Goal: Information Seeking & Learning: Learn about a topic

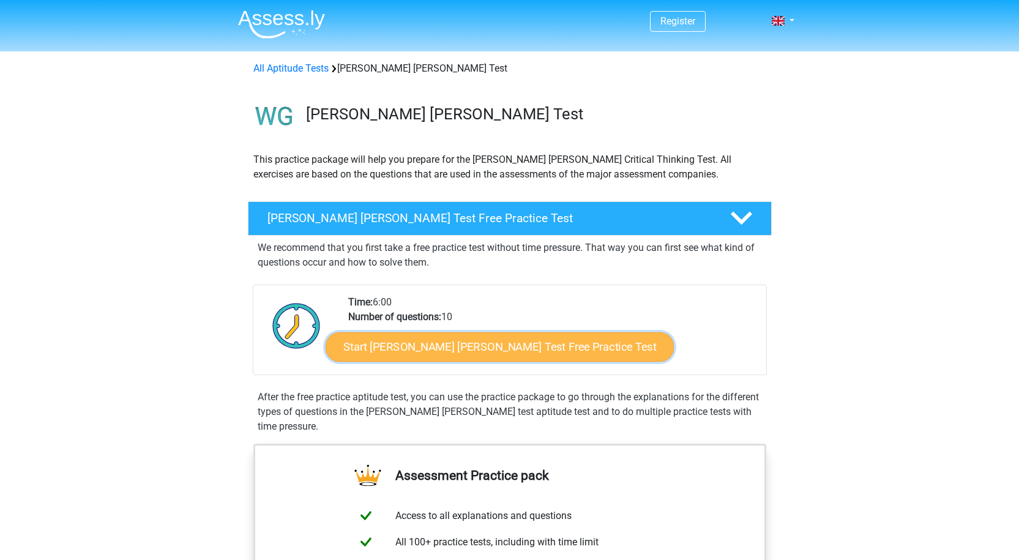
click at [550, 338] on link "Start Watson Glaser Test Free Practice Test" at bounding box center [500, 346] width 348 height 29
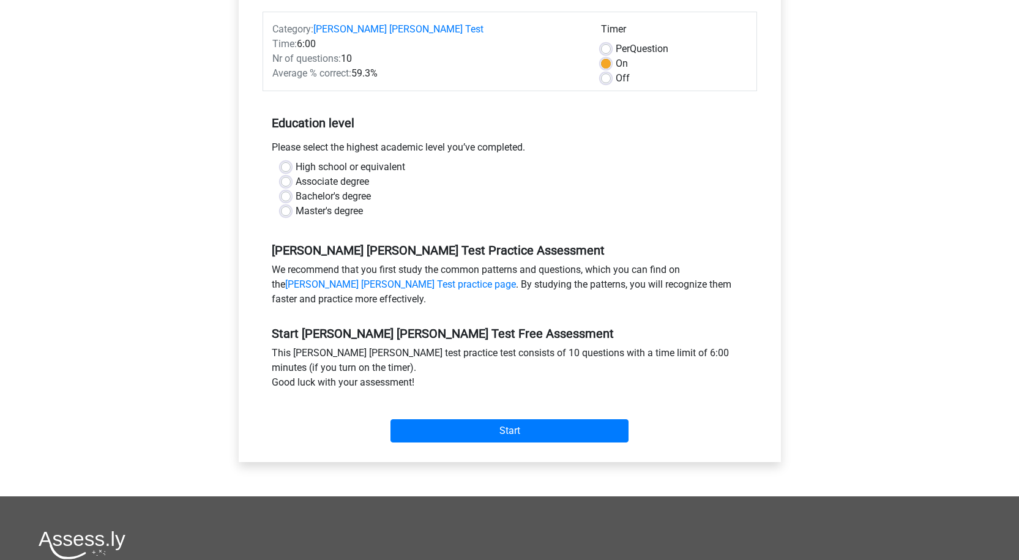
scroll to position [101, 0]
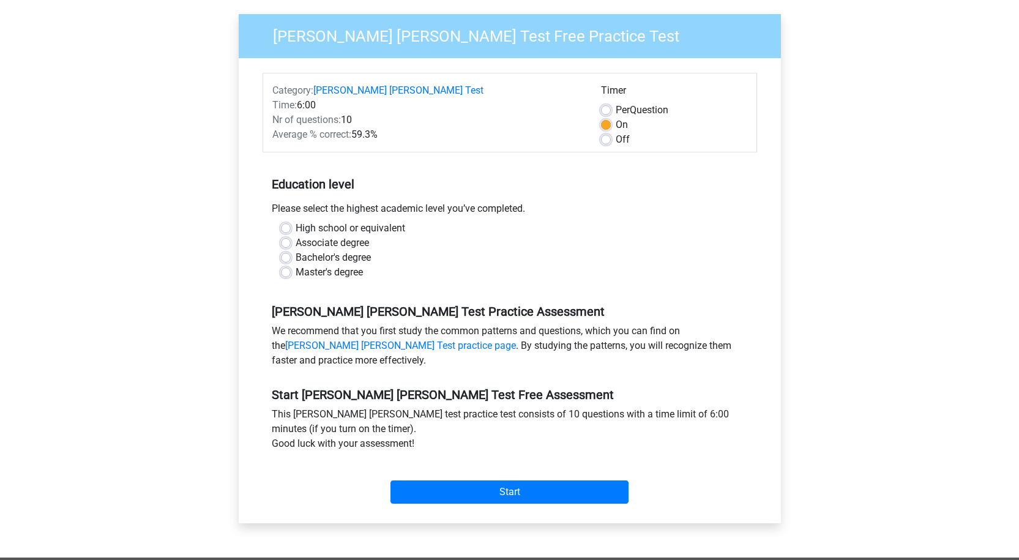
click at [282, 236] on div "Associate degree" at bounding box center [510, 243] width 458 height 15
click at [296, 236] on label "Associate degree" at bounding box center [332, 243] width 73 height 15
click at [287, 236] on input "Associate degree" at bounding box center [286, 242] width 10 height 12
radio input "true"
click at [493, 486] on input "Start" at bounding box center [510, 492] width 238 height 23
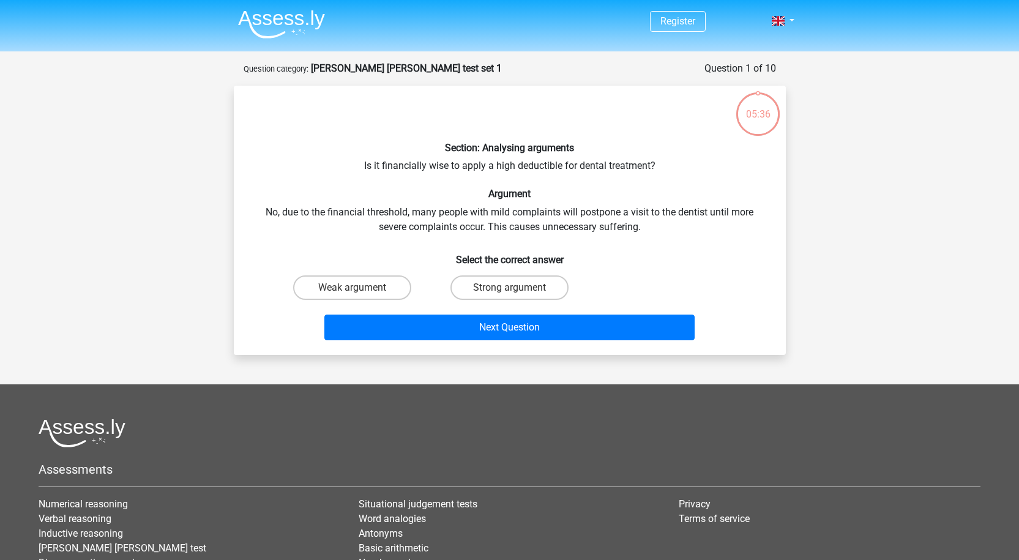
click at [359, 293] on input "Weak argument" at bounding box center [356, 292] width 8 height 8
radio input "true"
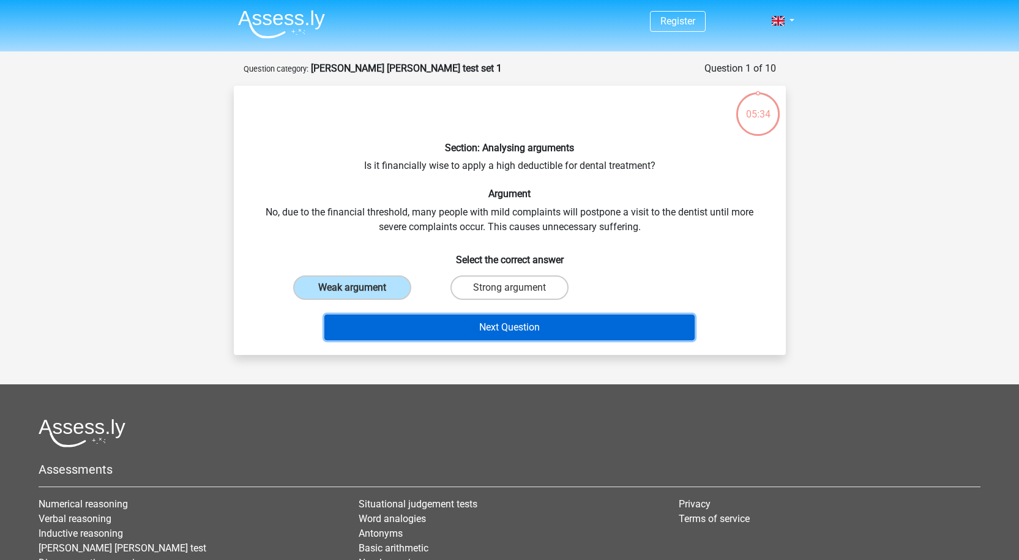
click at [471, 328] on button "Next Question" at bounding box center [510, 328] width 370 height 26
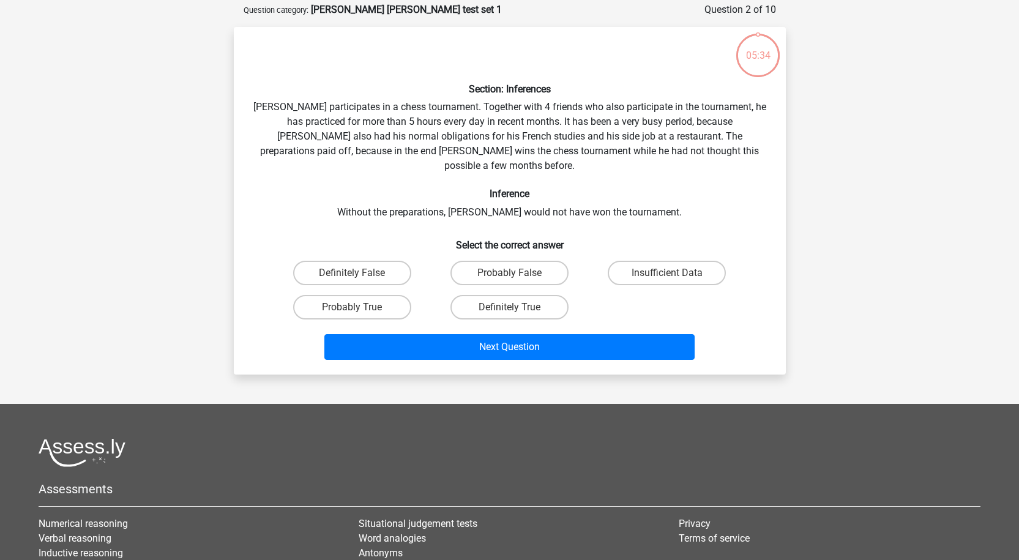
scroll to position [61, 0]
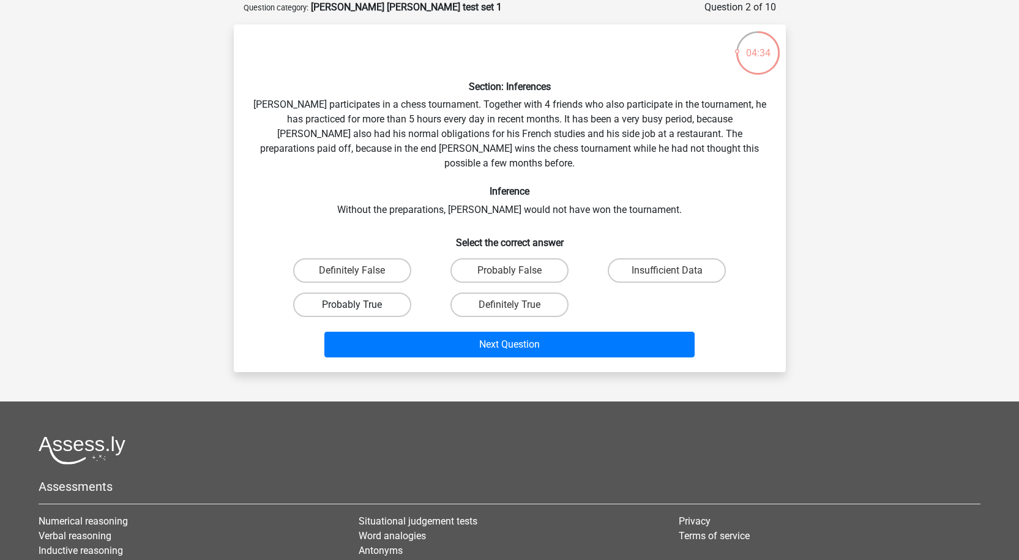
click at [334, 293] on label "Probably True" at bounding box center [352, 305] width 118 height 24
click at [352, 305] on input "Probably True" at bounding box center [356, 309] width 8 height 8
radio input "true"
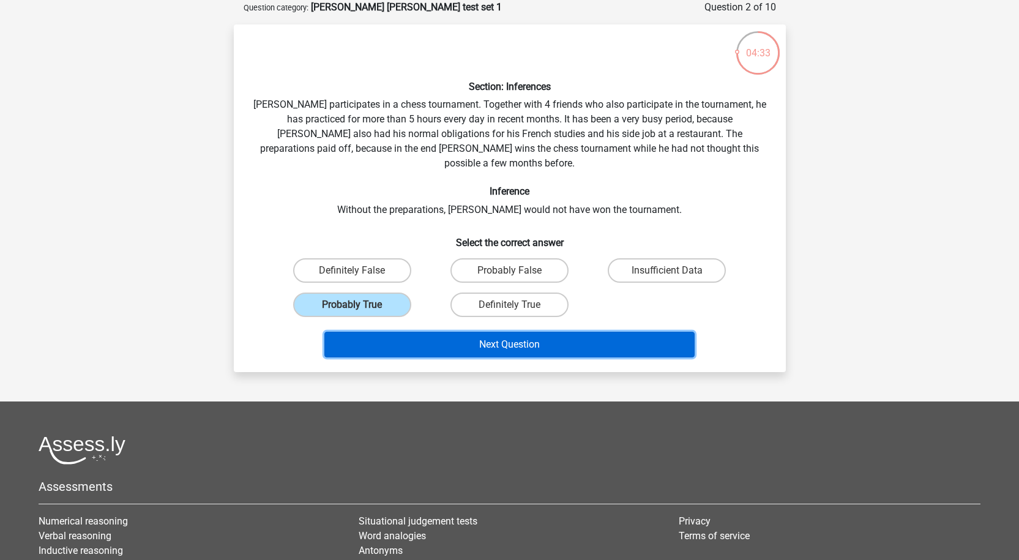
click at [592, 337] on button "Next Question" at bounding box center [510, 345] width 370 height 26
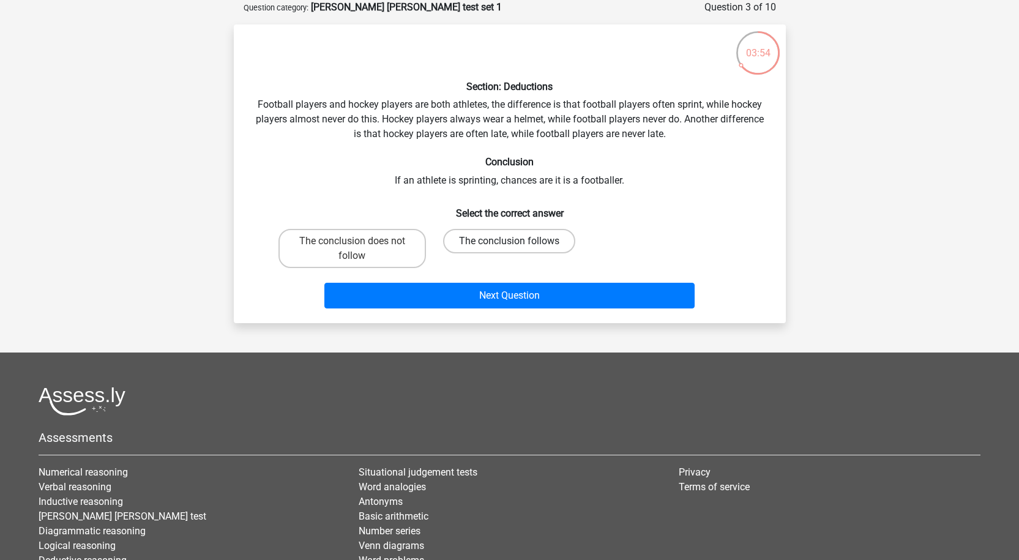
click at [544, 244] on label "The conclusion follows" at bounding box center [509, 241] width 132 height 24
click at [517, 244] on input "The conclusion follows" at bounding box center [513, 245] width 8 height 8
radio input "true"
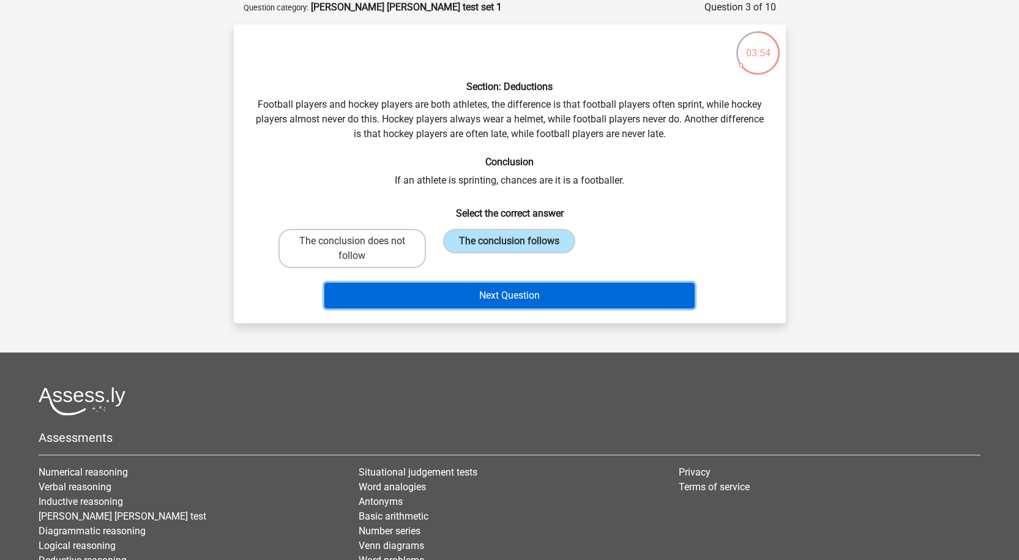
click at [542, 307] on button "Next Question" at bounding box center [510, 296] width 370 height 26
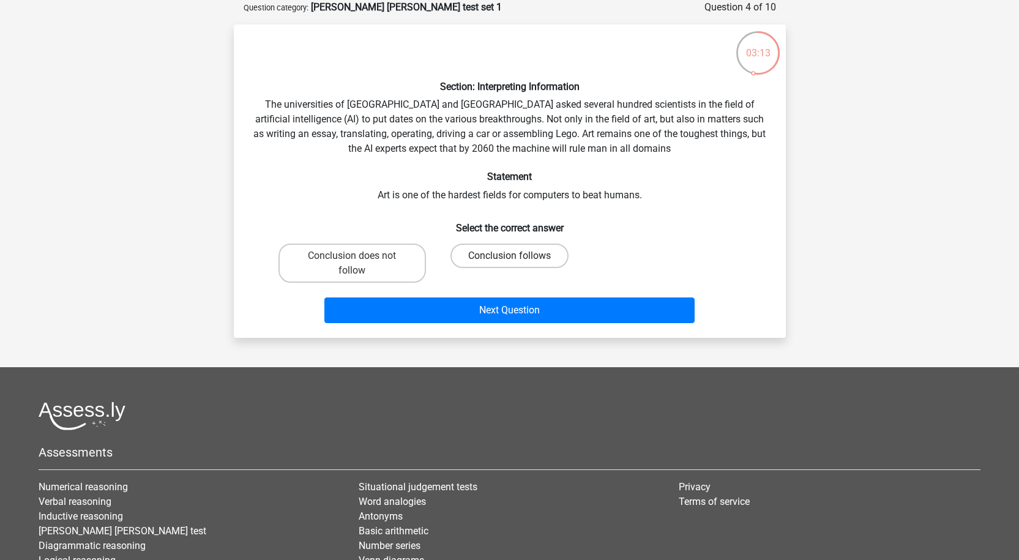
click at [530, 257] on label "Conclusion follows" at bounding box center [510, 256] width 118 height 24
click at [517, 257] on input "Conclusion follows" at bounding box center [513, 260] width 8 height 8
radio input "true"
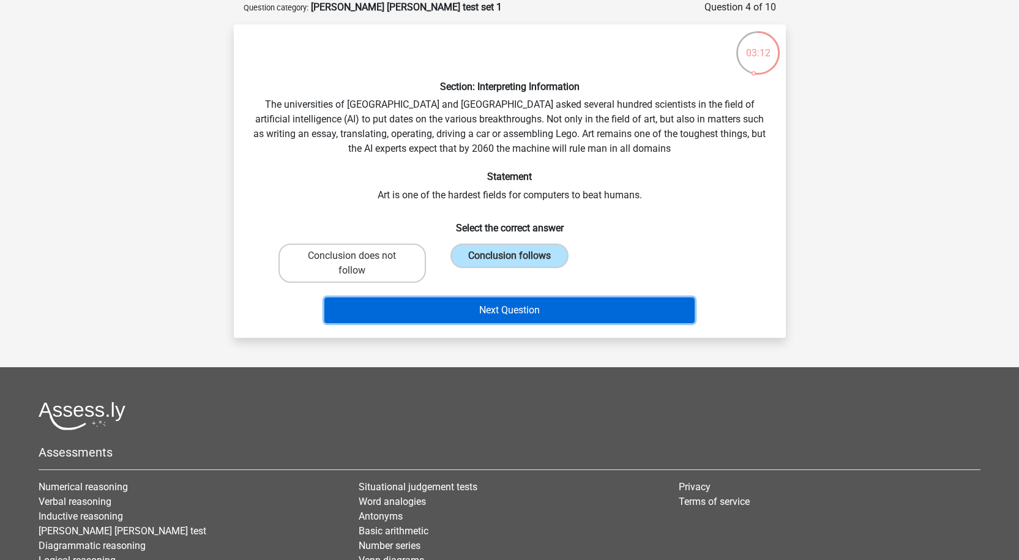
click at [528, 315] on button "Next Question" at bounding box center [510, 311] width 370 height 26
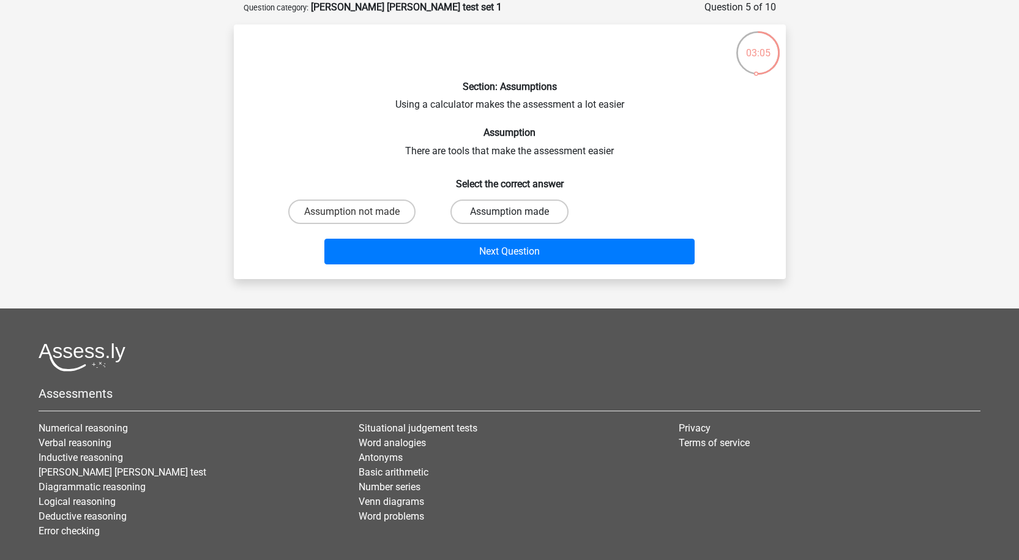
click at [477, 216] on label "Assumption made" at bounding box center [510, 212] width 118 height 24
click at [509, 216] on input "Assumption made" at bounding box center [513, 216] width 8 height 8
radio input "true"
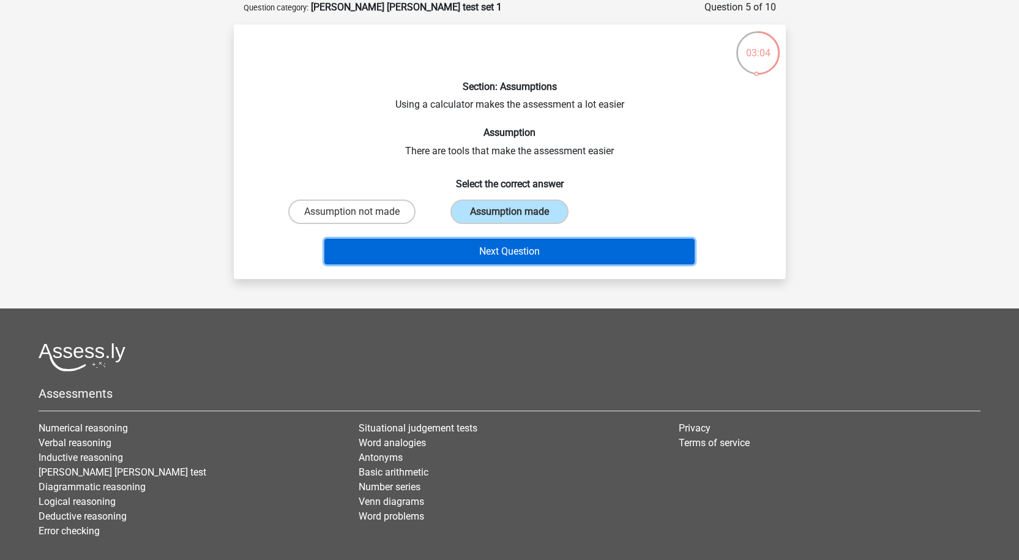
click at [581, 252] on button "Next Question" at bounding box center [510, 252] width 370 height 26
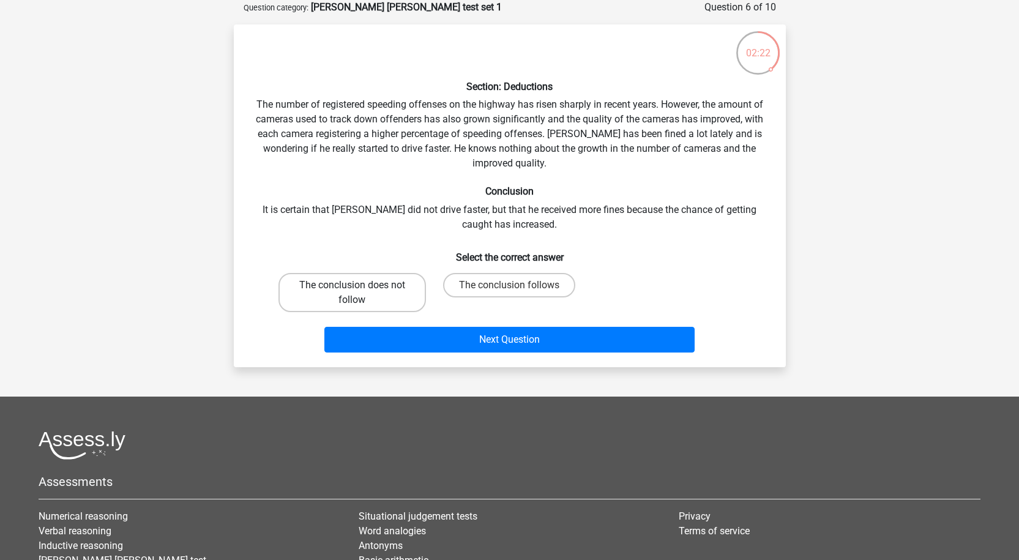
click at [385, 287] on label "The conclusion does not follow" at bounding box center [353, 292] width 148 height 39
click at [360, 287] on input "The conclusion does not follow" at bounding box center [356, 289] width 8 height 8
radio input "true"
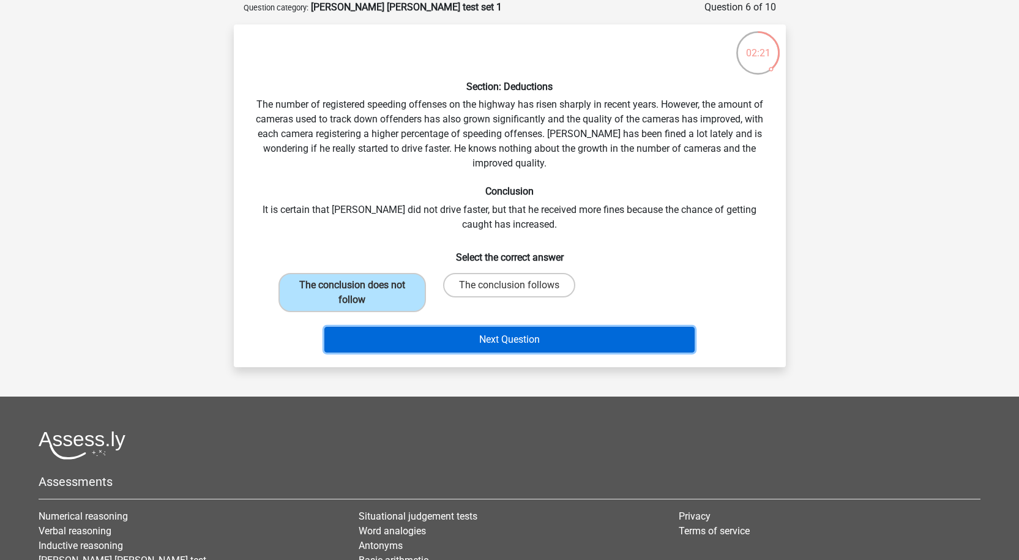
click at [496, 343] on button "Next Question" at bounding box center [510, 340] width 370 height 26
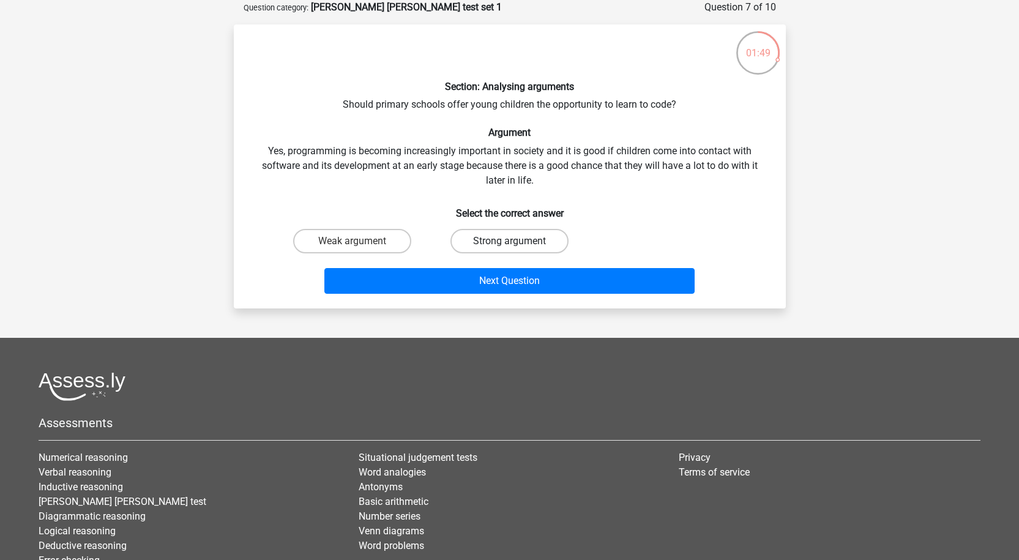
click at [549, 241] on label "Strong argument" at bounding box center [510, 241] width 118 height 24
click at [517, 241] on input "Strong argument" at bounding box center [513, 245] width 8 height 8
radio input "true"
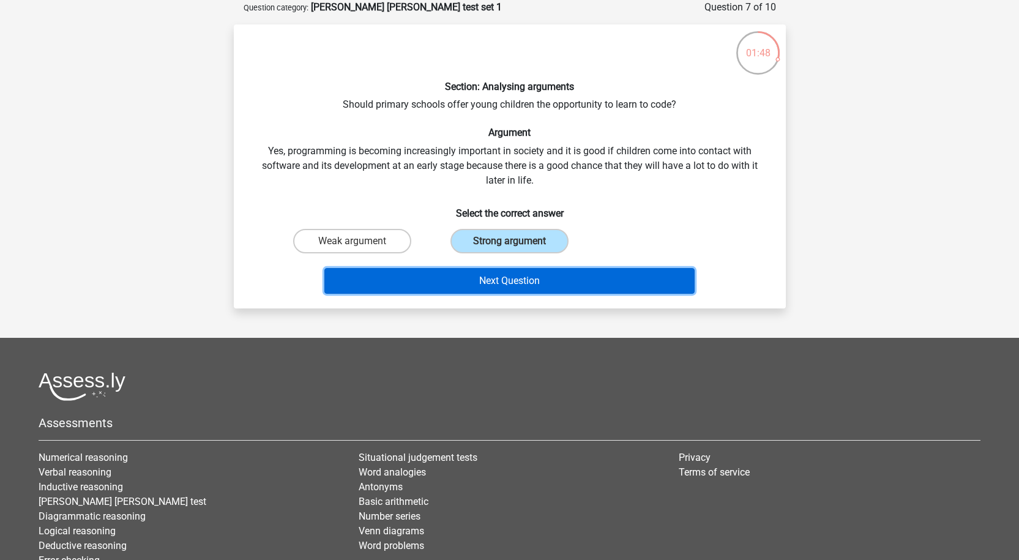
click at [527, 277] on button "Next Question" at bounding box center [510, 281] width 370 height 26
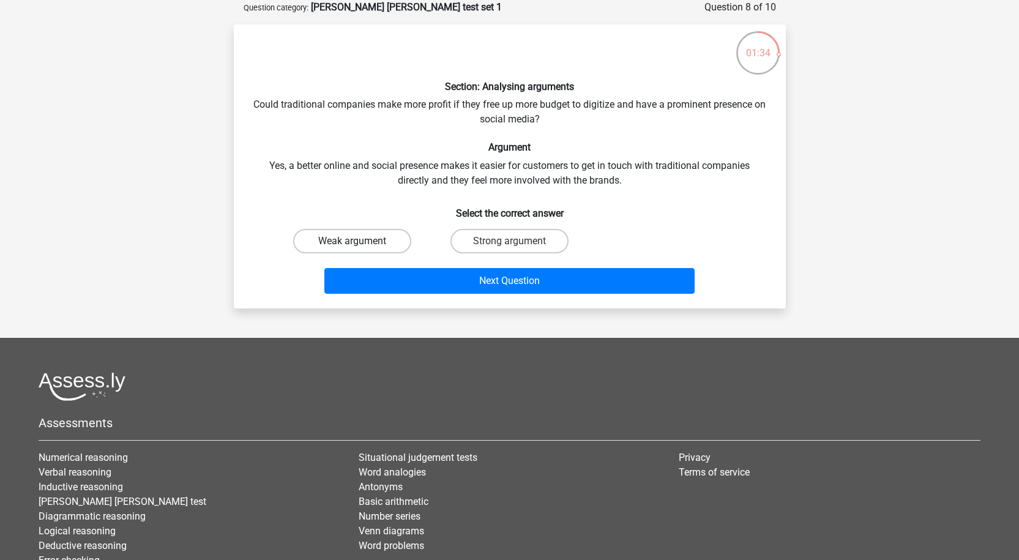
click at [380, 238] on label "Weak argument" at bounding box center [352, 241] width 118 height 24
click at [360, 241] on input "Weak argument" at bounding box center [356, 245] width 8 height 8
radio input "true"
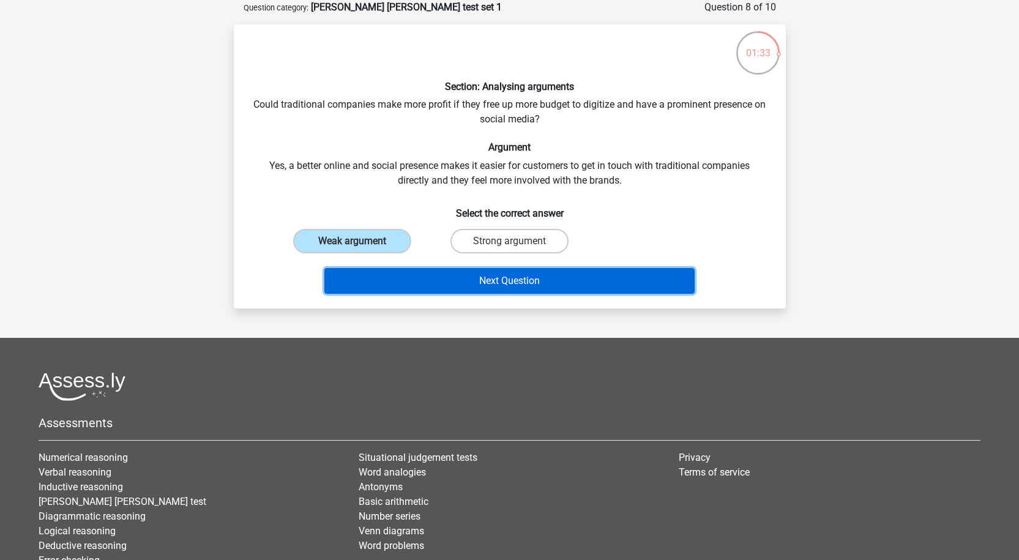
click at [550, 287] on button "Next Question" at bounding box center [510, 281] width 370 height 26
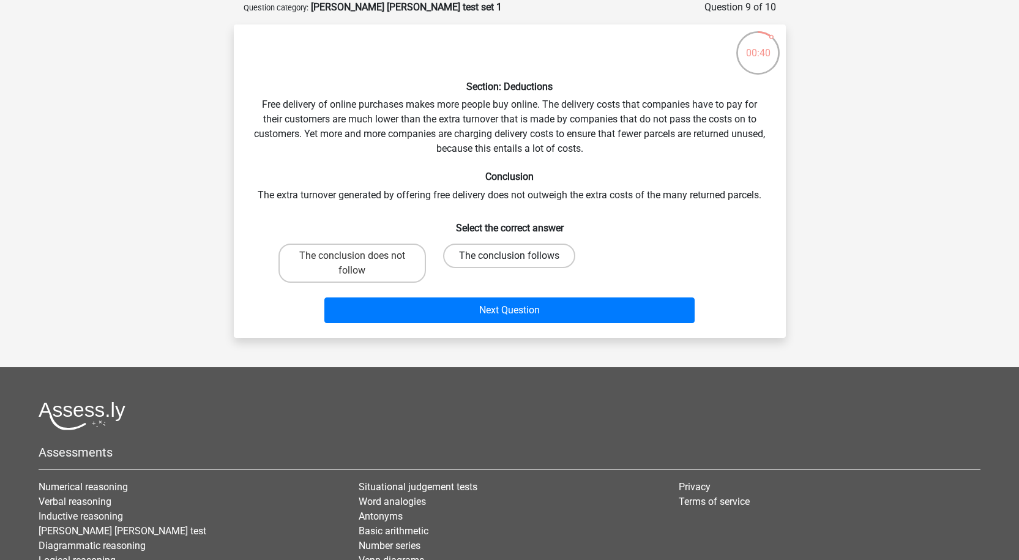
click at [530, 245] on label "The conclusion follows" at bounding box center [509, 256] width 132 height 24
click at [517, 256] on input "The conclusion follows" at bounding box center [513, 260] width 8 height 8
radio input "true"
click at [533, 329] on div "Section: Deductions Free delivery of online purchases makes more people buy onl…" at bounding box center [510, 180] width 552 height 313
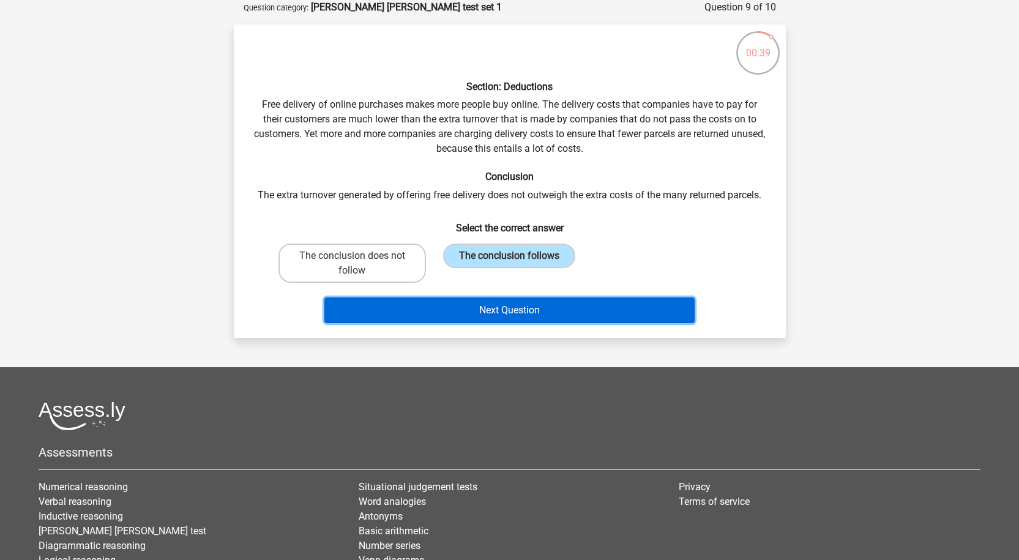
click at [534, 309] on button "Next Question" at bounding box center [510, 311] width 370 height 26
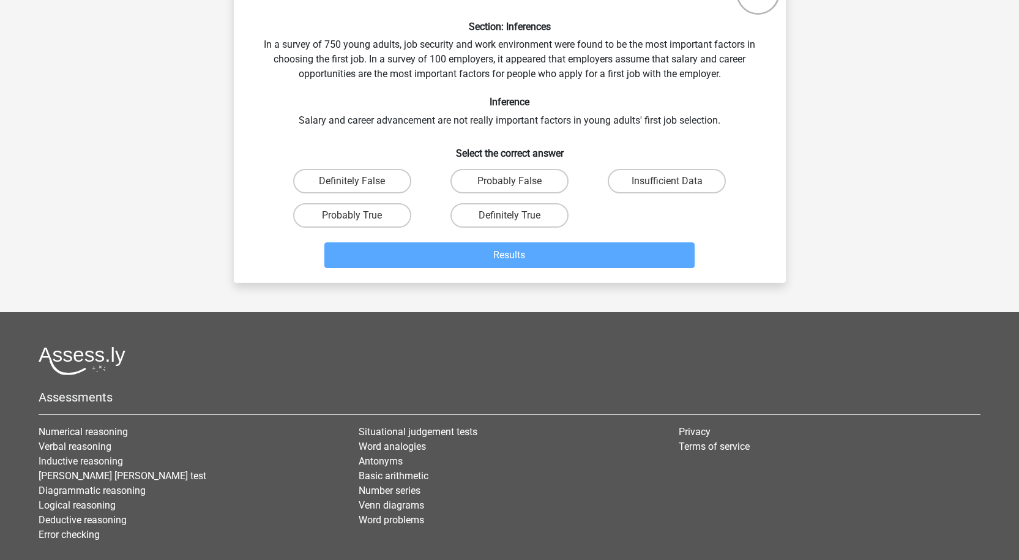
scroll to position [122, 0]
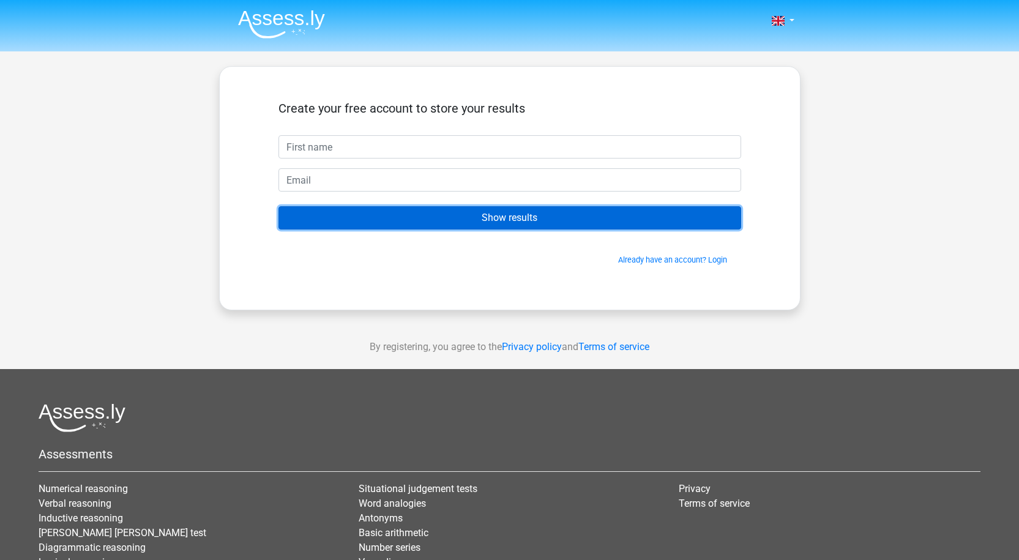
click at [489, 220] on input "Show results" at bounding box center [510, 217] width 463 height 23
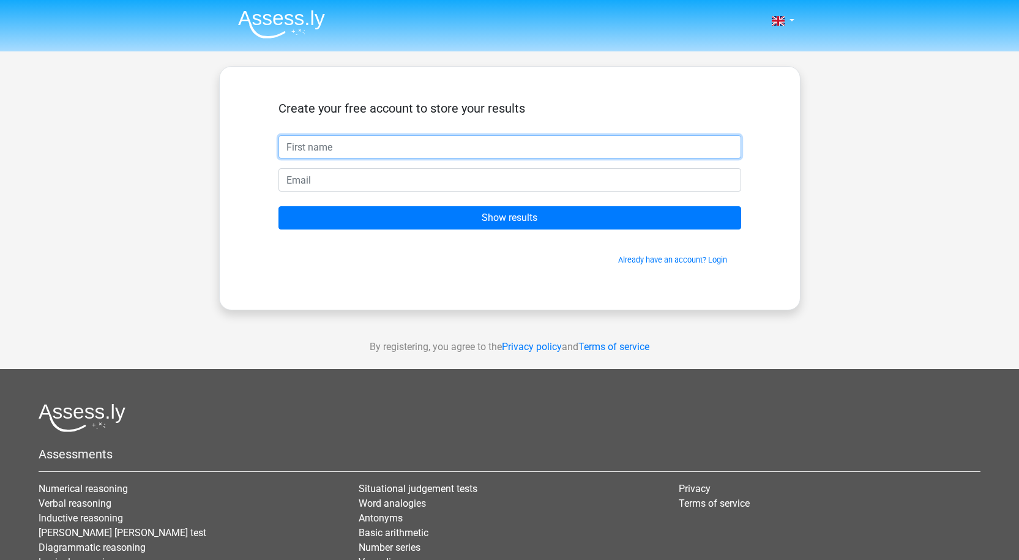
click at [392, 151] on input "text" at bounding box center [510, 146] width 463 height 23
type input "[PERSON_NAME]"
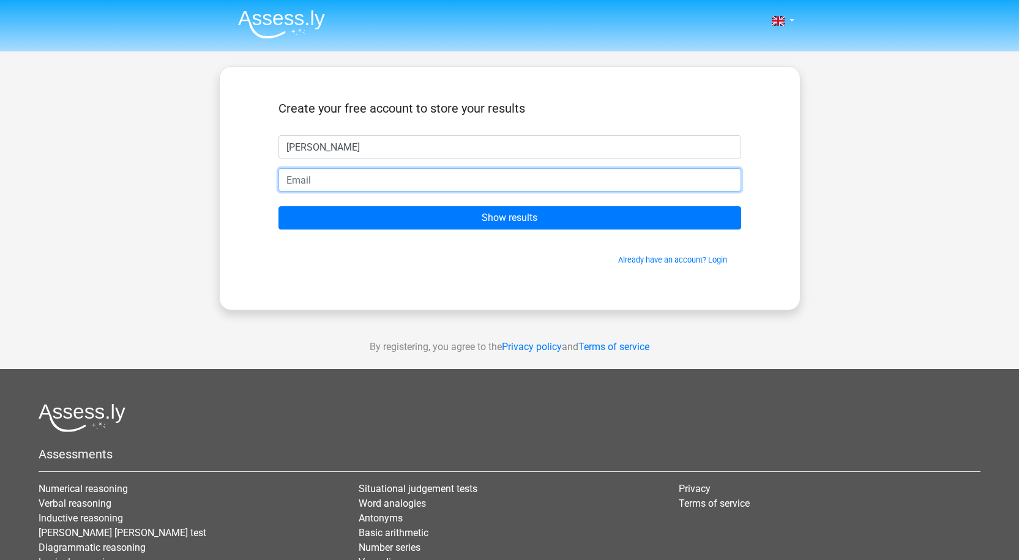
click at [366, 172] on input "email" at bounding box center [510, 179] width 463 height 23
type input "[EMAIL_ADDRESS][DOMAIN_NAME]"
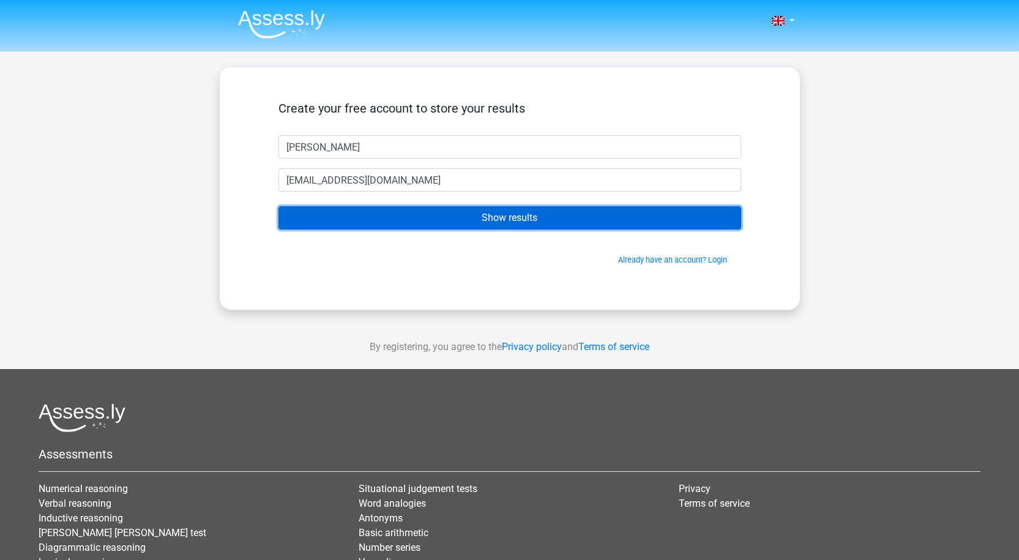
click at [450, 218] on input "Show results" at bounding box center [510, 217] width 463 height 23
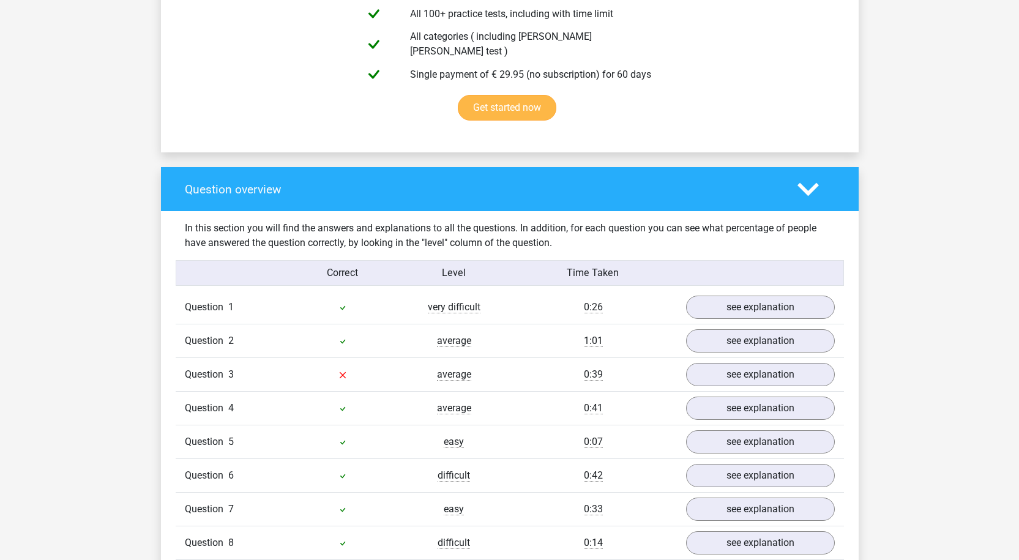
scroll to position [857, 0]
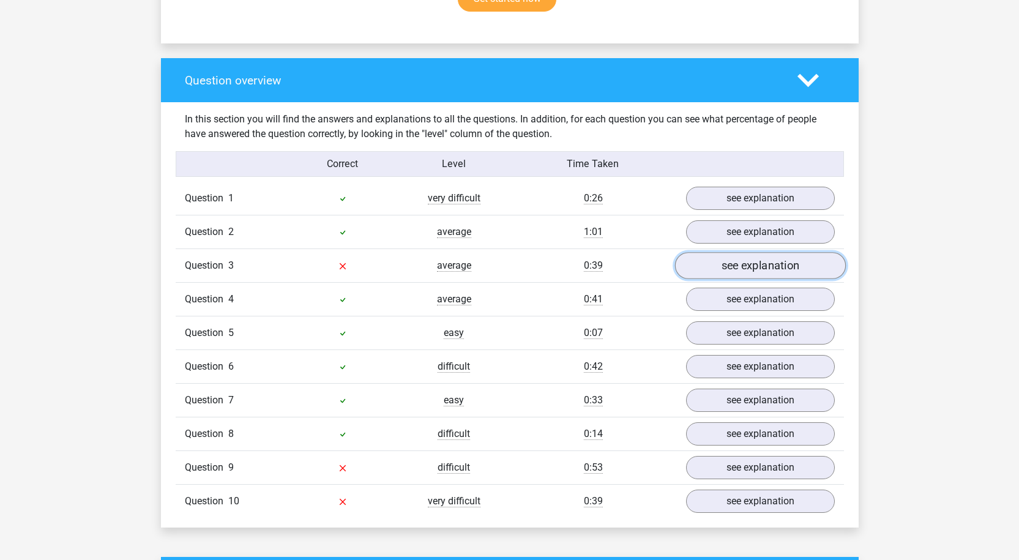
click at [727, 258] on link "see explanation" at bounding box center [760, 265] width 171 height 27
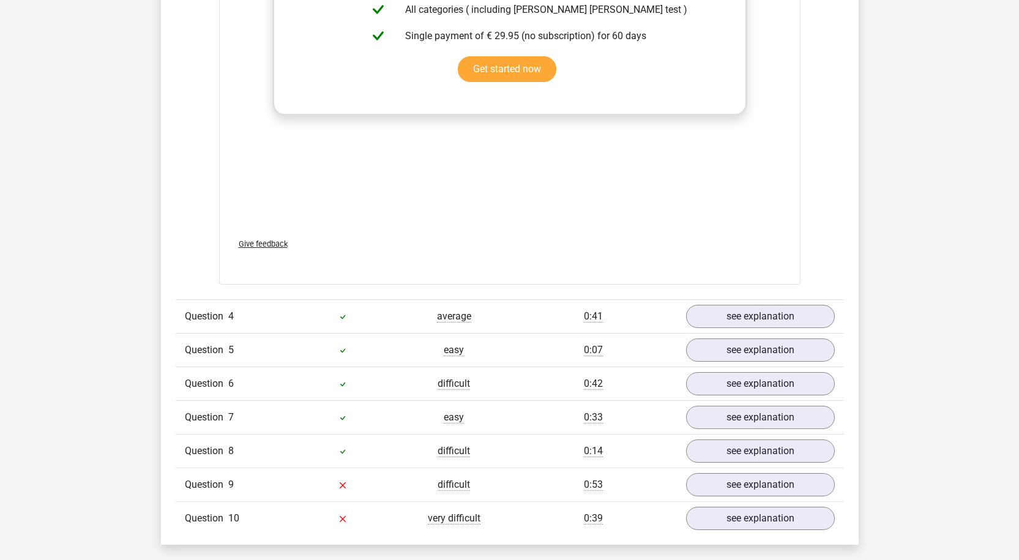
scroll to position [1653, 0]
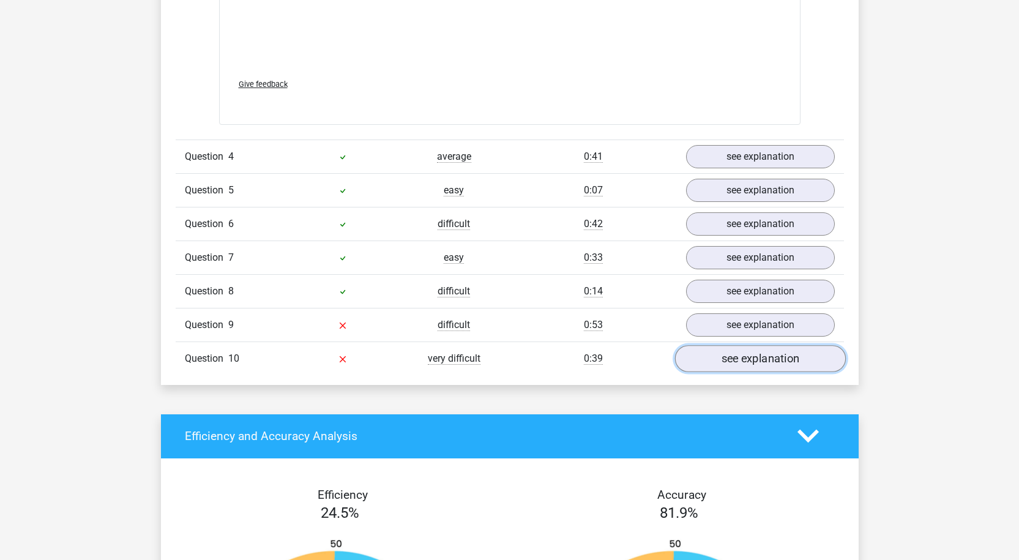
click at [736, 356] on link "see explanation" at bounding box center [760, 358] width 171 height 27
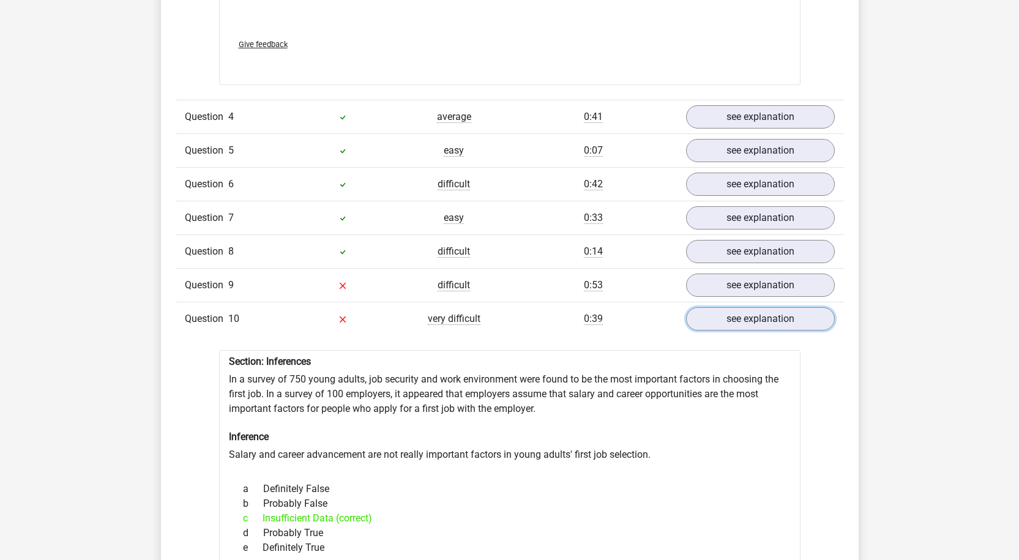
scroll to position [1714, 0]
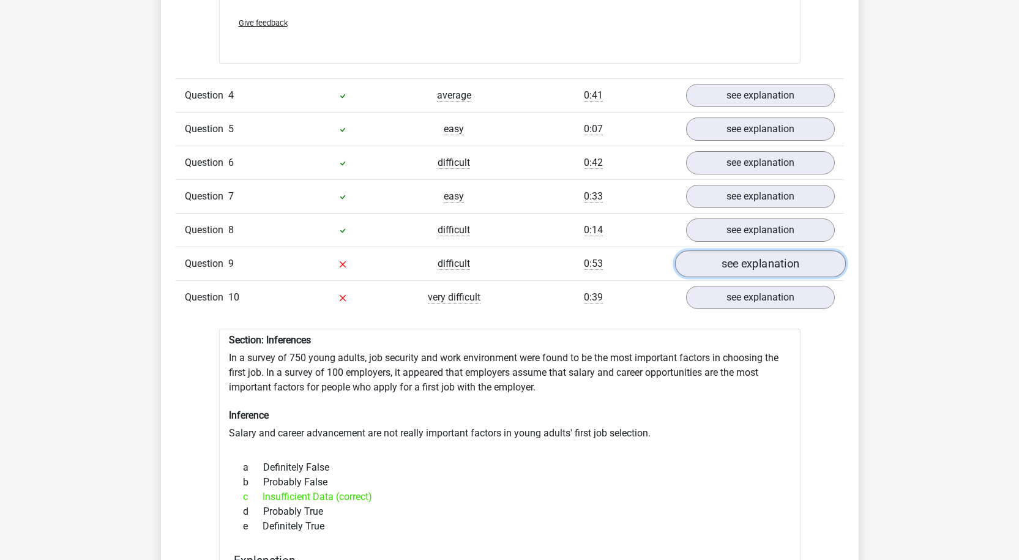
click at [698, 254] on link "see explanation" at bounding box center [760, 263] width 171 height 27
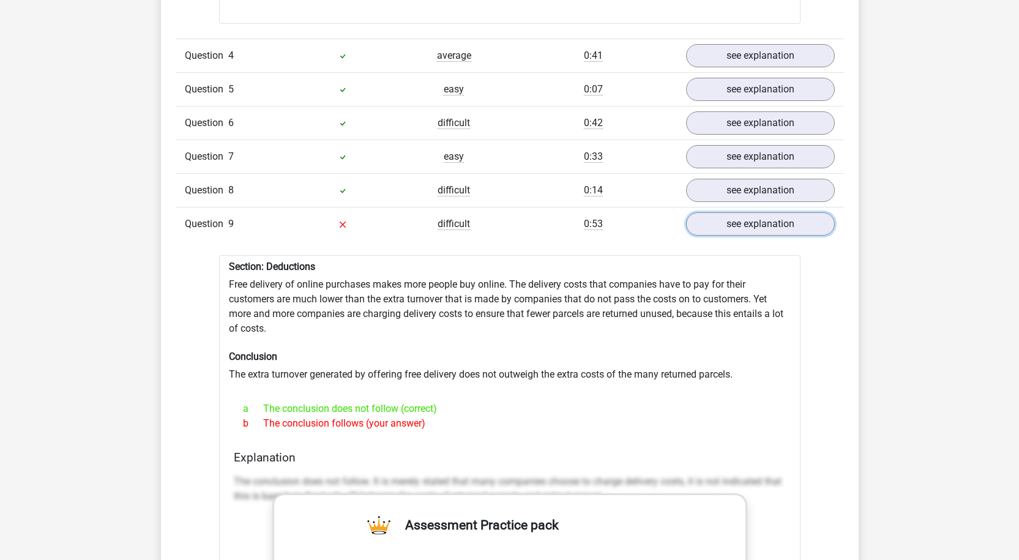
scroll to position [1776, 0]
